Goal: Task Accomplishment & Management: Manage account settings

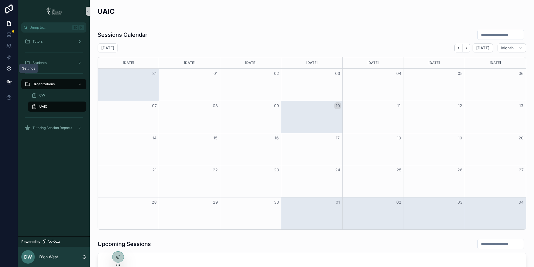
click at [10, 66] on icon at bounding box center [9, 69] width 6 height 6
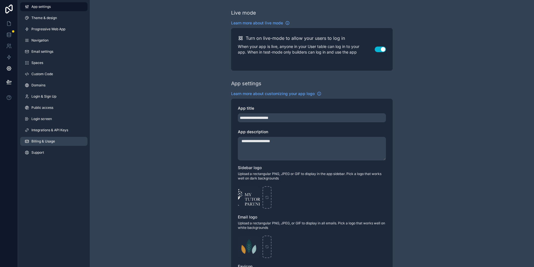
click at [56, 139] on link "Billing & Usage" at bounding box center [53, 141] width 67 height 9
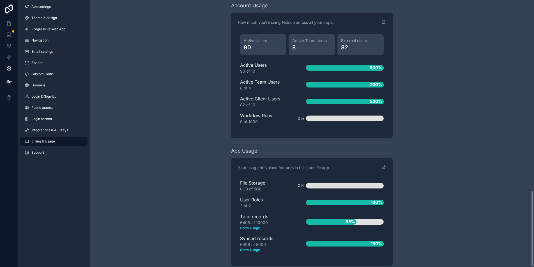
scroll to position [661, 0]
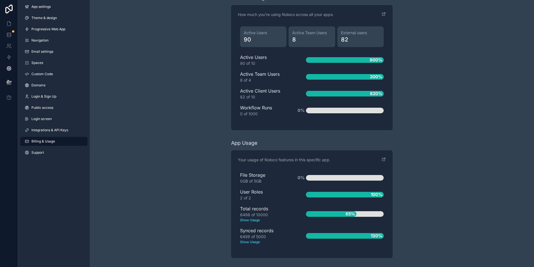
click at [253, 241] on text "Show Usage" at bounding box center [264, 241] width 48 height 5
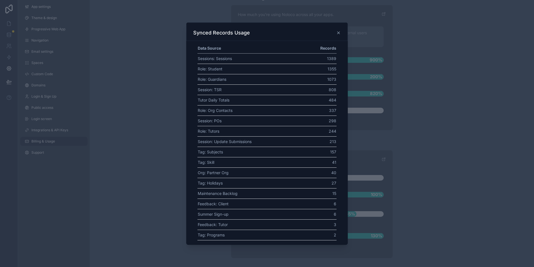
click at [337, 33] on icon at bounding box center [338, 33] width 4 height 4
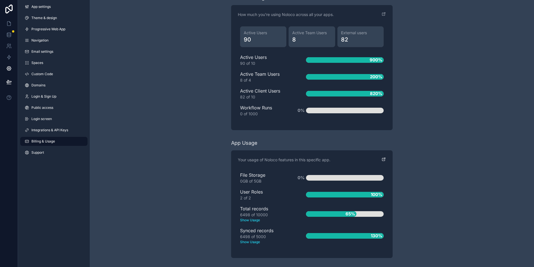
click at [383, 159] on icon "scrollable content" at bounding box center [384, 159] width 2 height 2
click at [253, 242] on text "Show Usage" at bounding box center [264, 241] width 48 height 5
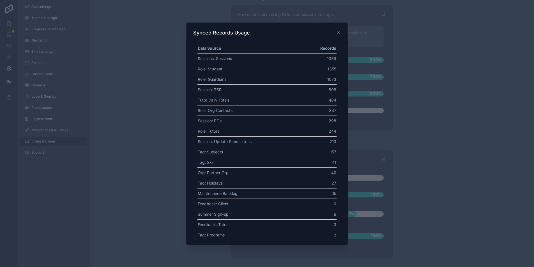
click at [338, 33] on icon at bounding box center [338, 33] width 2 height 2
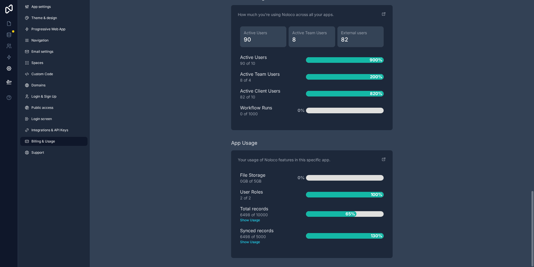
click at [254, 243] on text "Show Usage" at bounding box center [264, 241] width 48 height 5
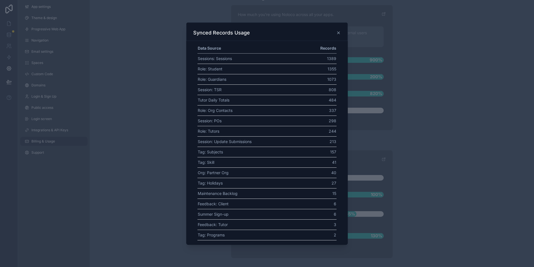
click at [338, 33] on icon at bounding box center [338, 33] width 4 height 4
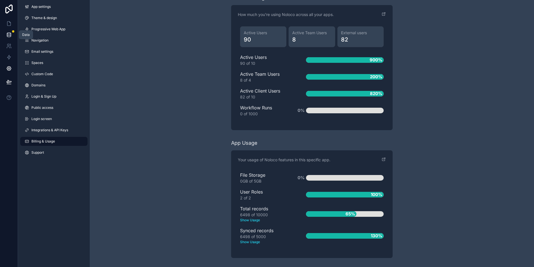
click at [8, 33] on icon at bounding box center [9, 35] width 6 height 6
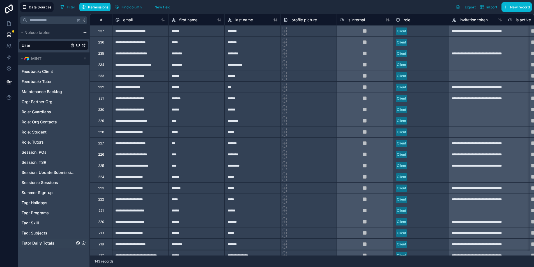
click at [84, 243] on icon "Tutor Daily Totals" at bounding box center [83, 243] width 4 height 4
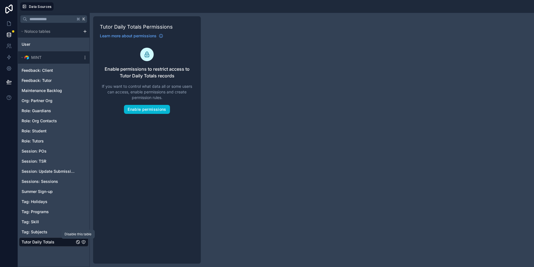
click at [78, 241] on icon "Tutor Daily Totals" at bounding box center [78, 242] width 4 height 4
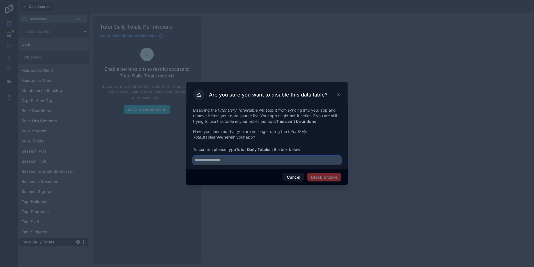
click at [233, 161] on input "text" at bounding box center [267, 160] width 148 height 9
type input "**********"
click at [328, 178] on button "Disable table" at bounding box center [324, 177] width 34 height 9
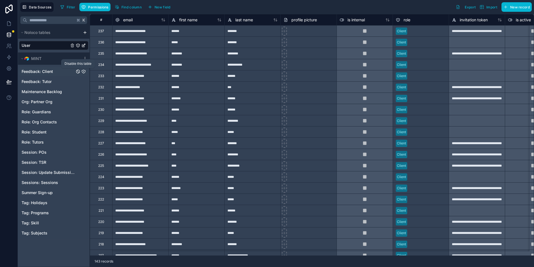
click at [78, 72] on icon "Feedback: Client" at bounding box center [78, 71] width 4 height 4
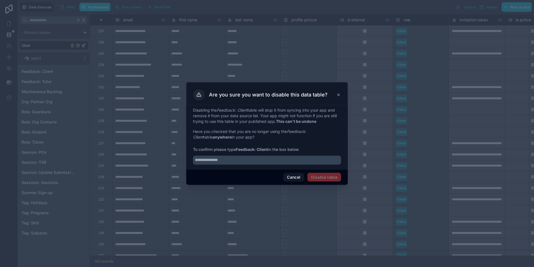
click at [241, 148] on strong "Feedback: Client" at bounding box center [252, 149] width 32 height 5
drag, startPoint x: 241, startPoint y: 148, endPoint x: 260, endPoint y: 147, distance: 18.8
click at [260, 147] on strong "Feedback: Client" at bounding box center [252, 149] width 32 height 5
copy strong "Feedback: Client"
click at [254, 157] on input "text" at bounding box center [267, 160] width 148 height 9
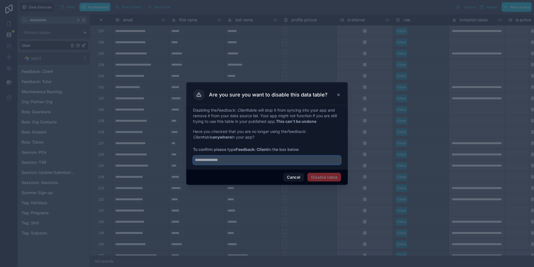
paste input "**********"
type input "**********"
click at [327, 181] on div "Cancel Disable table" at bounding box center [266, 177] width 161 height 16
click at [327, 181] on button "Disable table" at bounding box center [324, 177] width 34 height 9
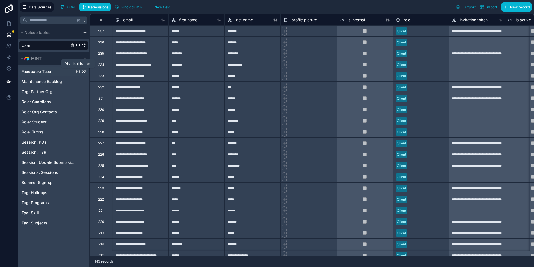
click at [77, 70] on icon "Feedback: Tutor" at bounding box center [78, 71] width 4 height 4
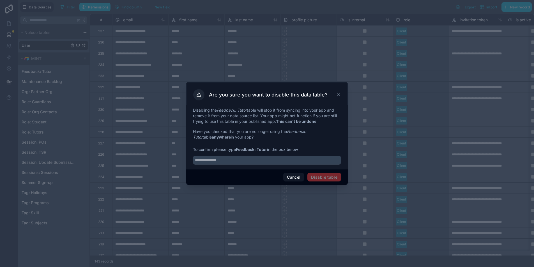
click at [243, 151] on strong "Feedback: Tutor" at bounding box center [251, 149] width 31 height 5
drag, startPoint x: 243, startPoint y: 151, endPoint x: 266, endPoint y: 147, distance: 23.0
click at [266, 147] on strong "Feedback: Tutor" at bounding box center [251, 149] width 31 height 5
copy strong "Feedback: Tutor"
click at [258, 161] on input "text" at bounding box center [267, 160] width 148 height 9
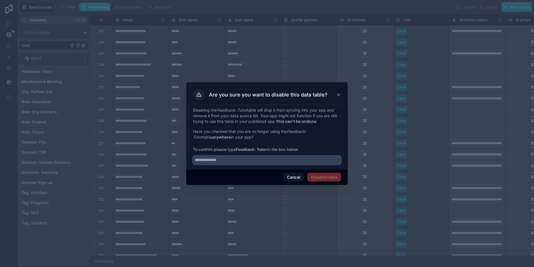
paste input "**********"
type input "**********"
click at [336, 180] on button "Disable table" at bounding box center [324, 177] width 34 height 9
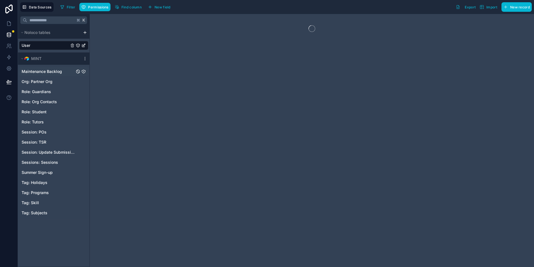
click at [63, 73] on link "Maintenance Backlog" at bounding box center [48, 72] width 53 height 6
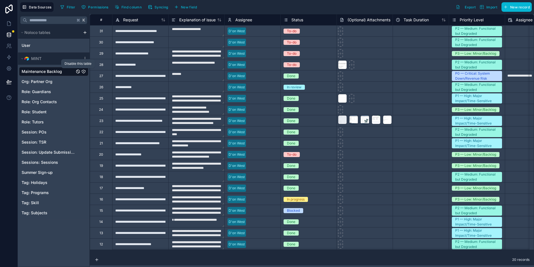
click at [78, 72] on icon "Maintenance Backlog" at bounding box center [78, 71] width 4 height 4
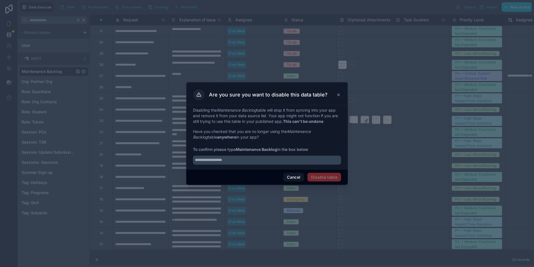
click at [240, 149] on strong "Maintenance Backlog" at bounding box center [256, 149] width 41 height 5
drag, startPoint x: 240, startPoint y: 149, endPoint x: 268, endPoint y: 147, distance: 27.5
click at [268, 147] on strong "Maintenance Backlog" at bounding box center [256, 149] width 41 height 5
copy strong "Maintenance Backlog"
click at [265, 157] on input "text" at bounding box center [267, 160] width 148 height 9
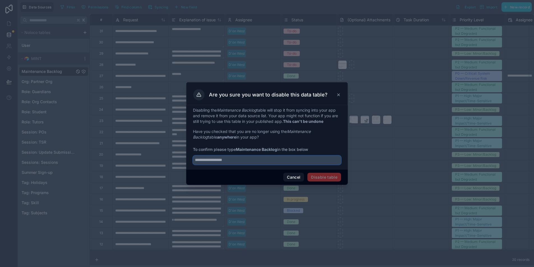
paste input "**********"
type input "**********"
click at [316, 175] on button "Disable table" at bounding box center [324, 177] width 34 height 9
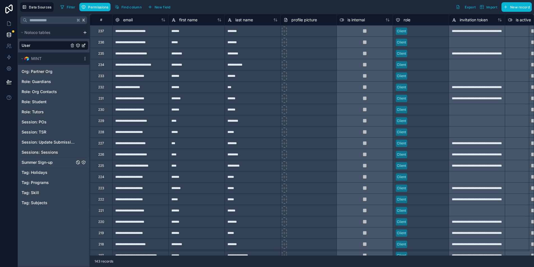
click at [52, 164] on span "Summer Sign-up" at bounding box center [37, 162] width 31 height 6
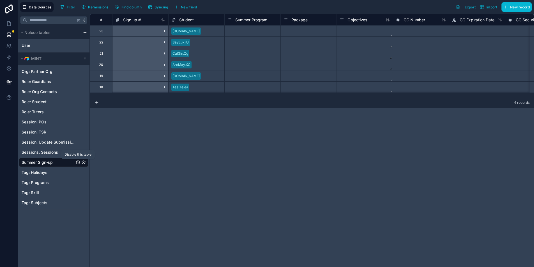
click at [78, 163] on icon "Summer Sign-up" at bounding box center [78, 162] width 4 height 4
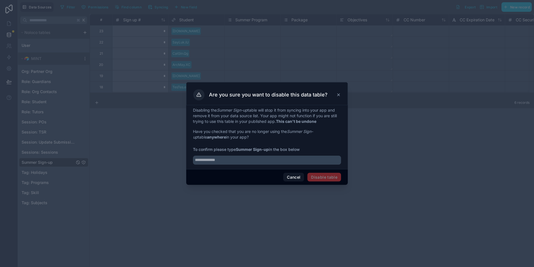
click at [242, 150] on strong "Summer Sign-up" at bounding box center [252, 149] width 33 height 5
drag, startPoint x: 242, startPoint y: 150, endPoint x: 265, endPoint y: 149, distance: 23.3
click at [265, 149] on strong "Summer Sign-up" at bounding box center [252, 149] width 33 height 5
copy strong "Summer Sign-up"
click at [263, 159] on input "text" at bounding box center [267, 160] width 148 height 9
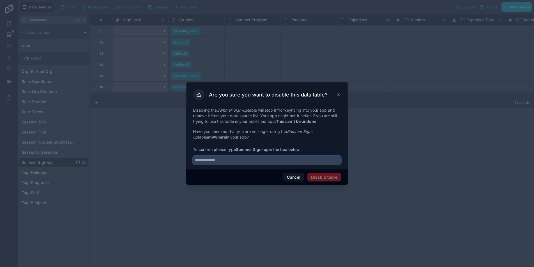
paste input "**********"
type input "**********"
click at [325, 177] on button "Disable table" at bounding box center [324, 177] width 34 height 9
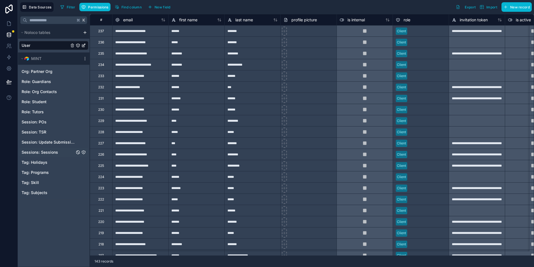
click at [51, 155] on span "Sessions: Sessions" at bounding box center [40, 152] width 36 height 6
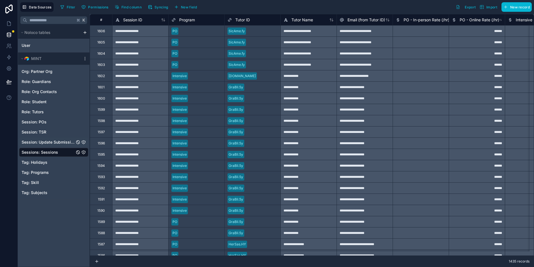
click at [59, 143] on span "Session: Update Submissions" at bounding box center [48, 142] width 53 height 6
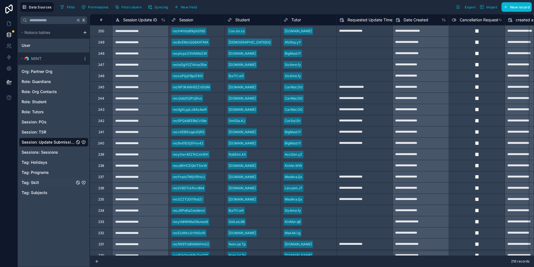
click at [56, 184] on link "Tag: Skill" at bounding box center [48, 183] width 53 height 6
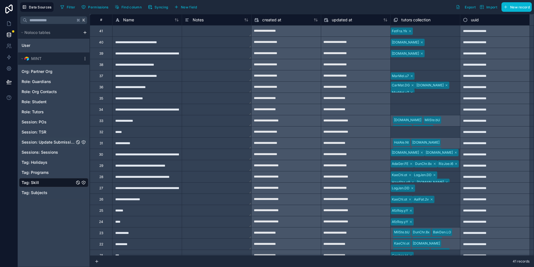
click at [66, 142] on span "Session: Update Submissions" at bounding box center [48, 142] width 53 height 6
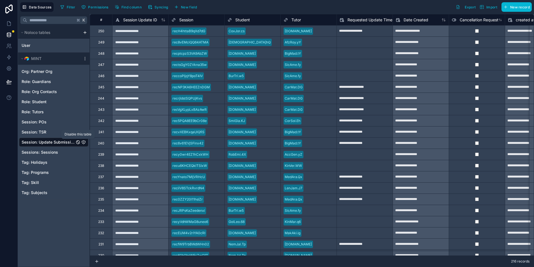
click at [78, 143] on icon "Session: Update Submissions" at bounding box center [78, 142] width 4 height 4
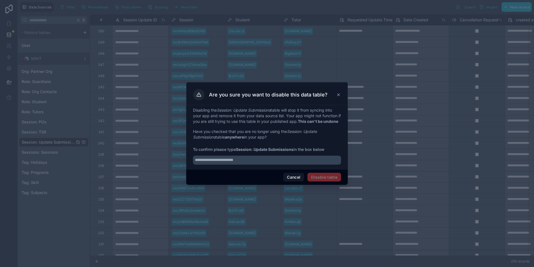
click at [247, 151] on strong "Session: Update Submissions" at bounding box center [264, 149] width 57 height 5
drag, startPoint x: 247, startPoint y: 151, endPoint x: 274, endPoint y: 151, distance: 26.9
click at [274, 151] on strong "Session: Update Submissions" at bounding box center [264, 149] width 57 height 5
copy strong "Session: Update Submissions"
click at [276, 164] on input "text" at bounding box center [267, 160] width 148 height 9
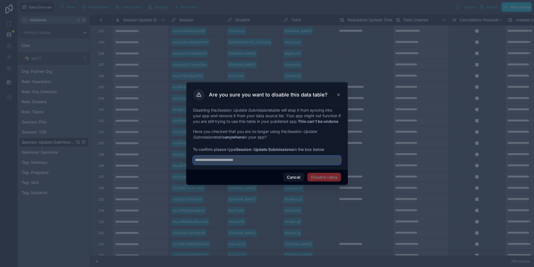
paste input "**********"
type input "**********"
click at [326, 181] on button "Disable table" at bounding box center [324, 177] width 34 height 9
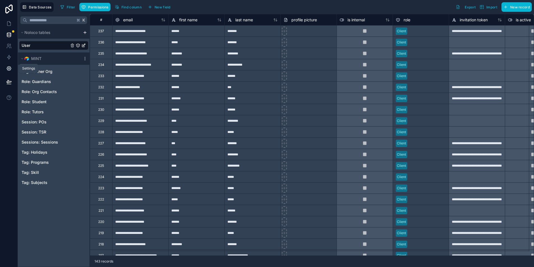
click at [8, 70] on icon at bounding box center [9, 68] width 4 height 4
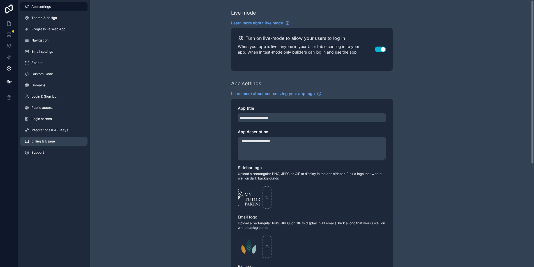
click at [51, 142] on span "Billing & Usage" at bounding box center [43, 141] width 24 height 4
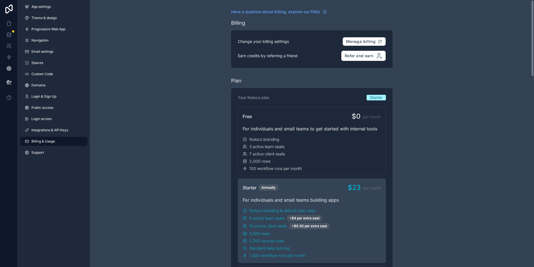
scroll to position [661, 0]
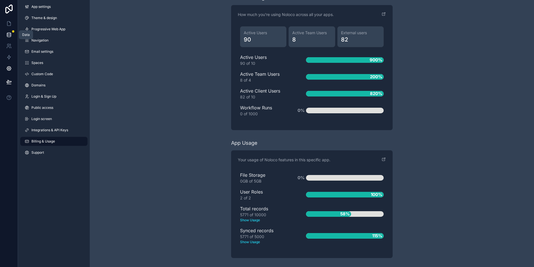
click at [10, 40] on link at bounding box center [9, 34] width 18 height 11
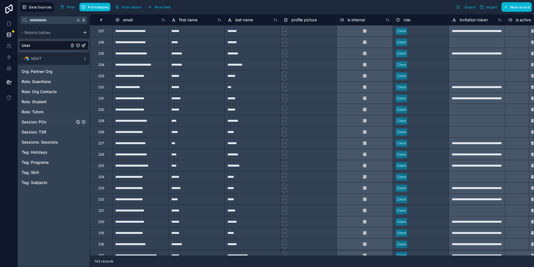
click at [52, 123] on link "Session: POs" at bounding box center [48, 122] width 53 height 6
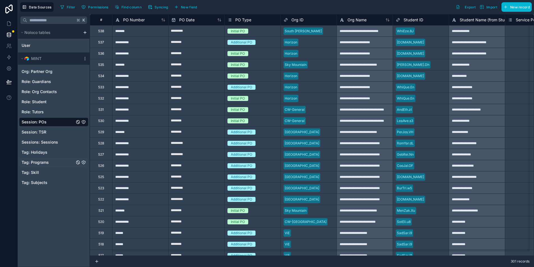
click at [55, 159] on link "Tag: Programs" at bounding box center [48, 162] width 53 height 6
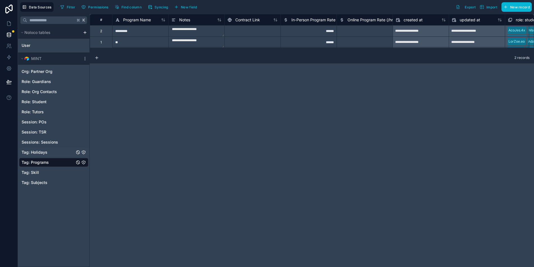
click at [57, 150] on link "Tag: Holidays" at bounding box center [48, 152] width 53 height 6
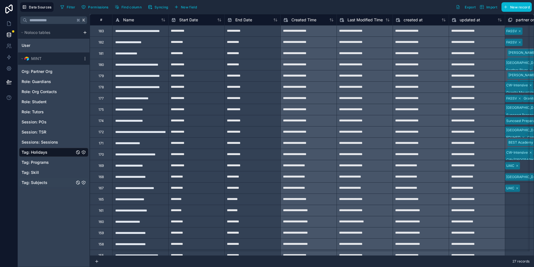
click at [57, 185] on link "Tag: Subjects" at bounding box center [48, 183] width 53 height 6
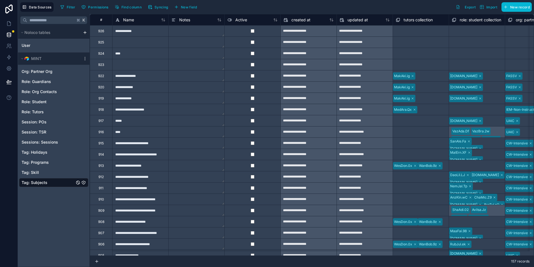
click at [44, 199] on div "K Noloco tables User MINT Org: Partner Org Role: Guardians Role: Org Contacts R…" at bounding box center [54, 140] width 72 height 253
click at [77, 153] on icon "Tag: Holidays" at bounding box center [78, 152] width 4 height 4
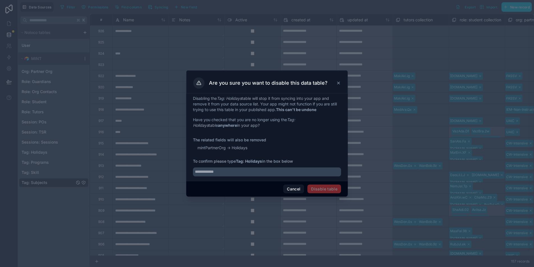
click at [240, 161] on strong "Tag: Holidays" at bounding box center [249, 161] width 26 height 5
drag, startPoint x: 240, startPoint y: 161, endPoint x: 257, endPoint y: 160, distance: 16.8
click at [257, 160] on strong "Tag: Holidays" at bounding box center [249, 161] width 26 height 5
copy strong "Tag: Holidays"
click at [261, 178] on div "Disabling the Tag: Holidays table will stop it from syncing into your app and r…" at bounding box center [266, 136] width 161 height 87
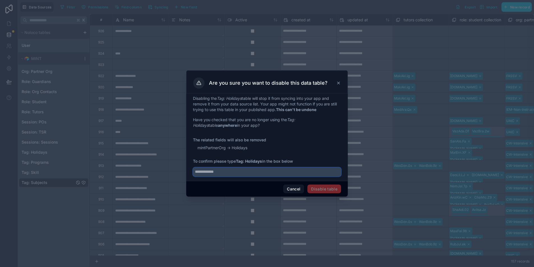
click at [262, 174] on input "text" at bounding box center [267, 171] width 148 height 9
paste input "**********"
type input "**********"
click at [322, 189] on button "Disable table" at bounding box center [324, 188] width 34 height 9
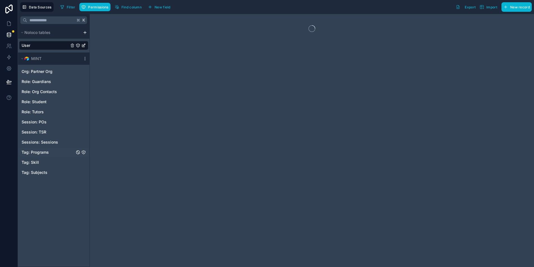
click at [34, 152] on span "Tag: Programs" at bounding box center [35, 152] width 27 height 6
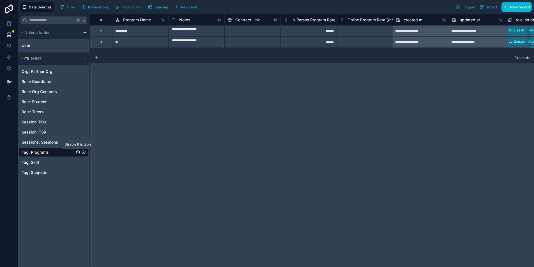
click at [80, 153] on icon "Tag: Programs" at bounding box center [78, 152] width 4 height 4
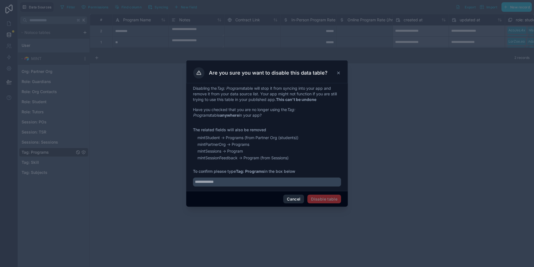
click at [293, 198] on button "Cancel" at bounding box center [293, 199] width 21 height 9
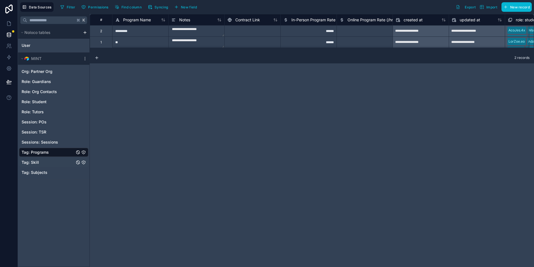
click at [53, 161] on link "Tag: Skill" at bounding box center [48, 162] width 53 height 6
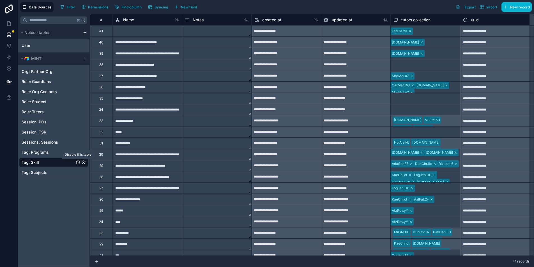
click at [78, 162] on icon "Tag: Skill" at bounding box center [78, 162] width 4 height 4
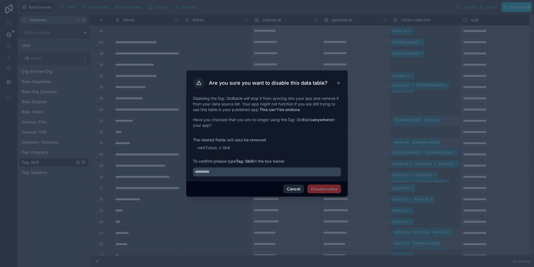
click at [293, 188] on button "Cancel" at bounding box center [293, 188] width 21 height 9
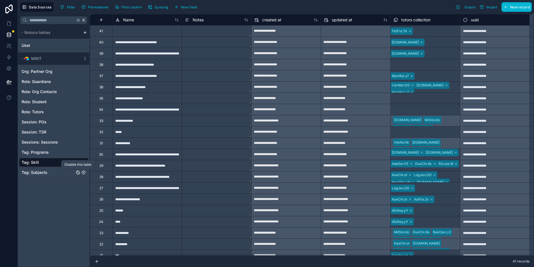
click at [79, 172] on icon "Tag: Subjects" at bounding box center [77, 172] width 3 height 3
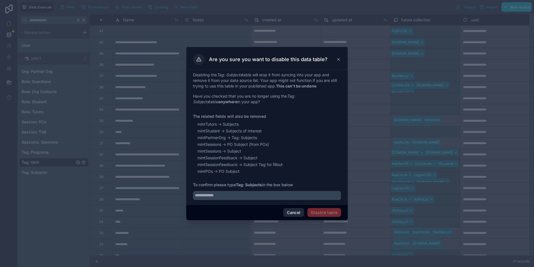
click at [292, 213] on button "Cancel" at bounding box center [293, 212] width 21 height 9
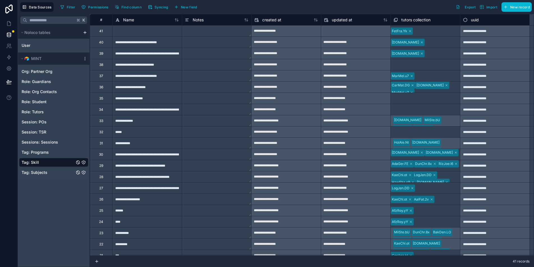
click at [47, 174] on span "Tag: Subjects" at bounding box center [35, 173] width 26 height 6
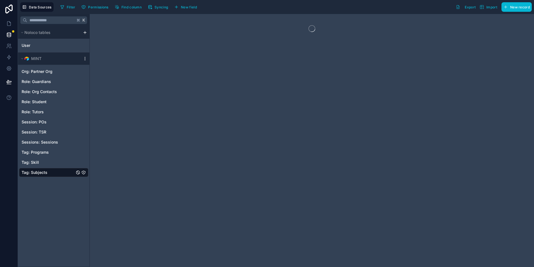
click at [84, 60] on icon "scrollable content" at bounding box center [85, 58] width 4 height 4
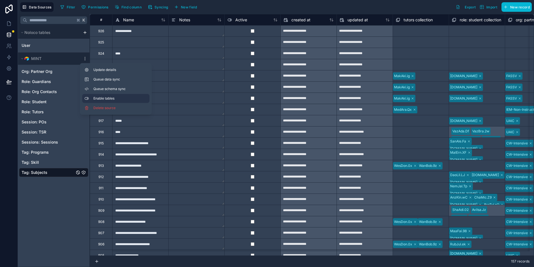
click at [123, 99] on span "Enable tables" at bounding box center [120, 98] width 54 height 4
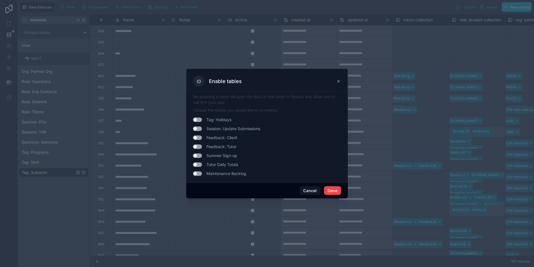
click at [198, 120] on button "Use setting" at bounding box center [197, 119] width 9 height 4
click at [329, 191] on button "Done" at bounding box center [332, 190] width 17 height 9
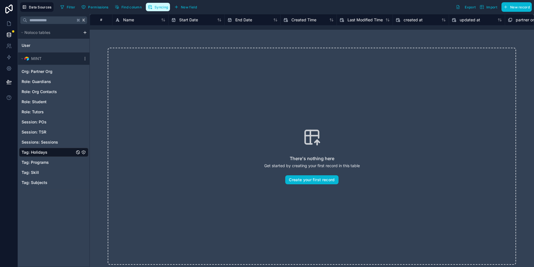
click at [163, 8] on span "Syncing" at bounding box center [160, 7] width 13 height 4
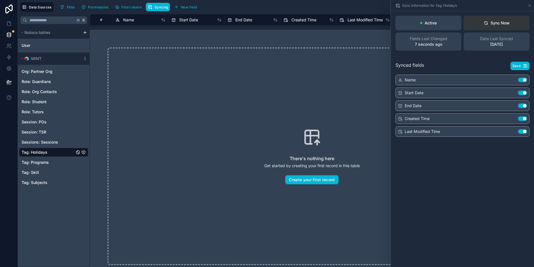
click at [492, 23] on div "Sync Now" at bounding box center [497, 23] width 26 height 6
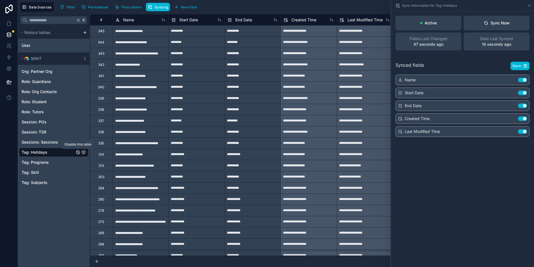
click at [77, 153] on icon "Tag: Holidays" at bounding box center [78, 152] width 4 height 4
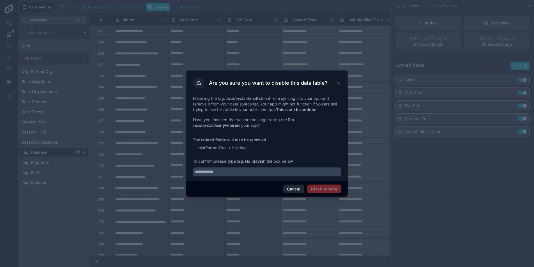
click at [293, 189] on button "Cancel" at bounding box center [293, 188] width 21 height 9
